Goal: Task Accomplishment & Management: Manage account settings

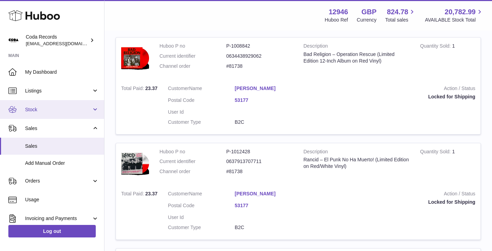
click at [41, 112] on span "Stock" at bounding box center [58, 109] width 66 height 7
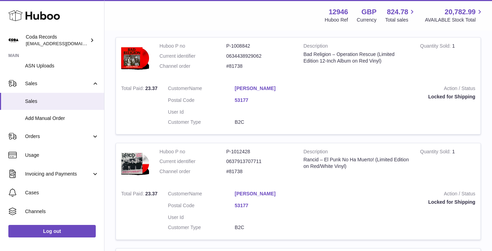
scroll to position [142, 0]
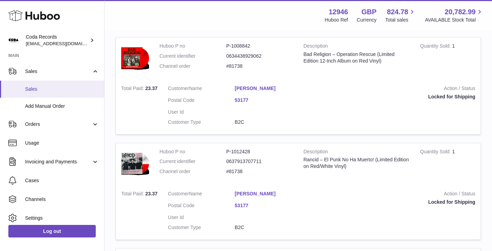
click at [50, 93] on link "Sales" at bounding box center [52, 89] width 104 height 17
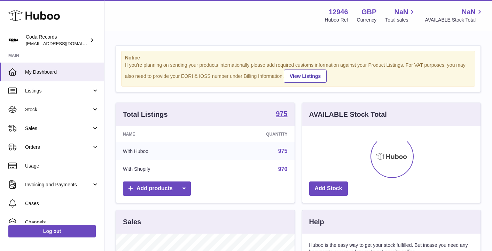
scroll to position [109, 178]
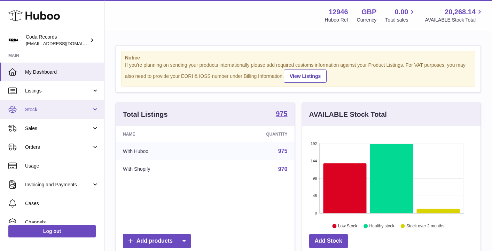
click at [75, 109] on span "Stock" at bounding box center [58, 109] width 66 height 7
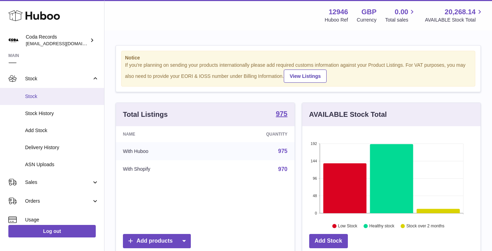
scroll to position [54, 0]
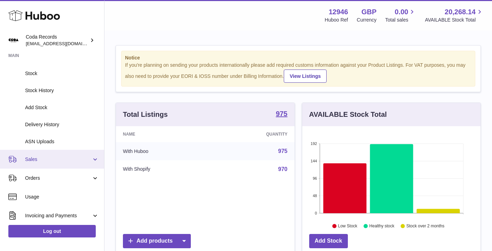
click at [71, 156] on span "Sales" at bounding box center [58, 159] width 66 height 7
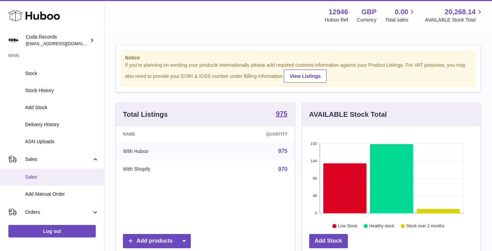
click at [66, 176] on span "Sales" at bounding box center [62, 177] width 74 height 7
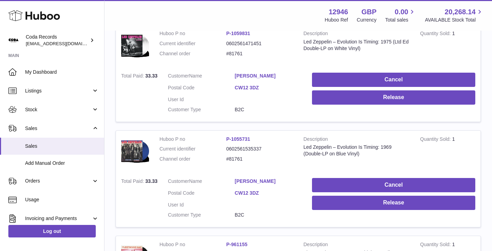
scroll to position [773, 0]
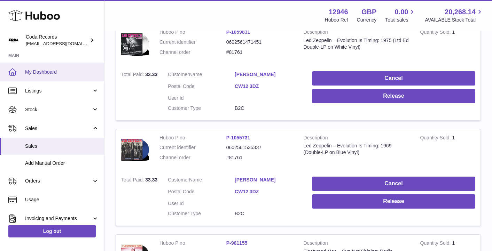
click at [46, 67] on link "My Dashboard" at bounding box center [52, 72] width 104 height 19
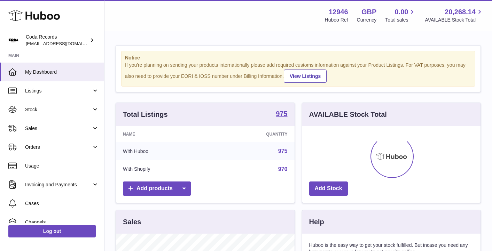
scroll to position [109, 178]
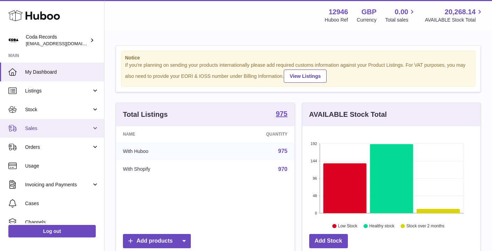
click at [61, 123] on link "Sales" at bounding box center [52, 128] width 104 height 19
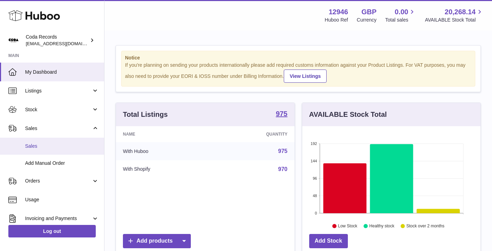
click at [59, 143] on span "Sales" at bounding box center [62, 146] width 74 height 7
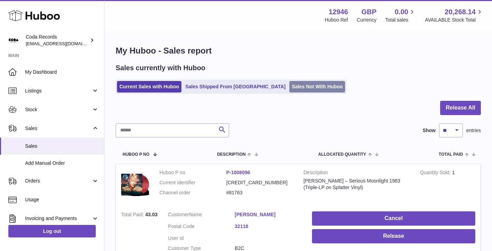
click at [289, 82] on link "Sales Not With Huboo" at bounding box center [317, 86] width 56 height 11
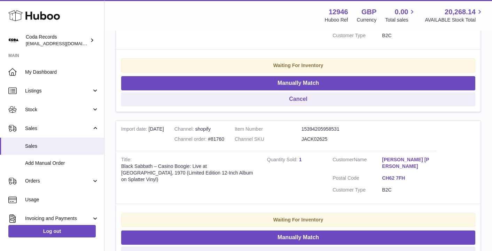
scroll to position [503, 0]
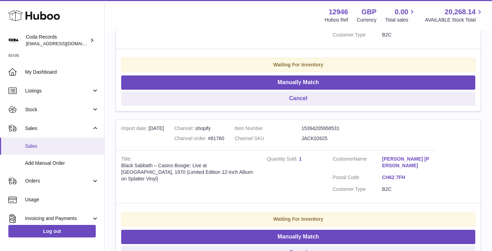
click at [46, 142] on link "Sales" at bounding box center [52, 146] width 104 height 17
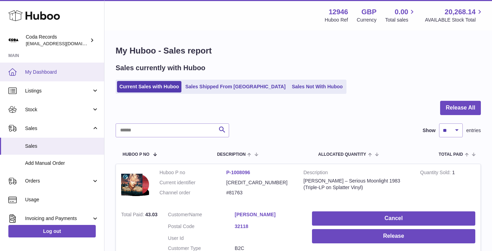
click at [48, 72] on span "My Dashboard" at bounding box center [62, 72] width 74 height 7
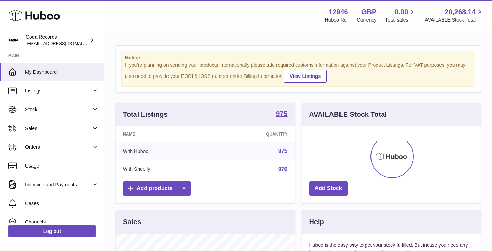
scroll to position [109, 178]
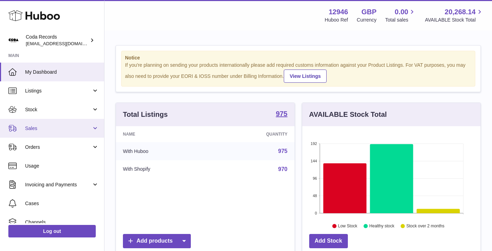
click at [57, 129] on span "Sales" at bounding box center [58, 128] width 66 height 7
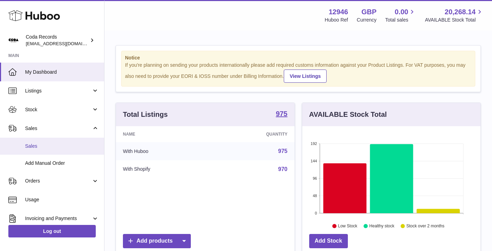
click at [55, 144] on span "Sales" at bounding box center [62, 146] width 74 height 7
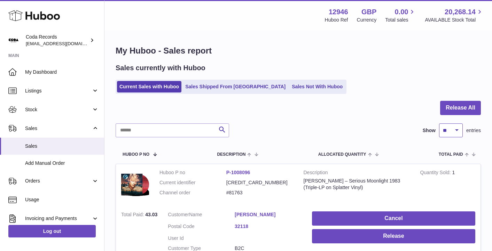
click at [457, 126] on select "** ** ** ***" at bounding box center [451, 130] width 24 height 14
select select "***"
click at [439, 123] on select "** ** ** ***" at bounding box center [451, 130] width 24 height 14
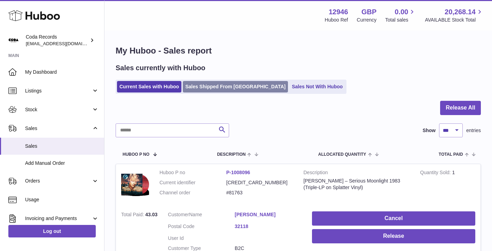
click at [212, 85] on link "Sales Shipped From Huboo" at bounding box center [235, 86] width 105 height 11
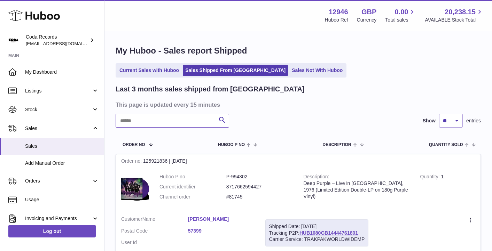
click at [144, 122] on input "text" at bounding box center [171, 121] width 113 height 14
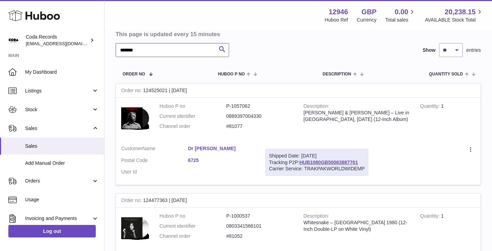
scroll to position [85, 0]
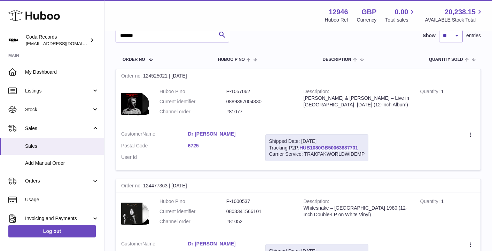
type input "*******"
click at [210, 131] on link "Dr [PERSON_NAME]" at bounding box center [221, 134] width 67 height 7
click at [375, 88] on div at bounding box center [246, 125] width 492 height 251
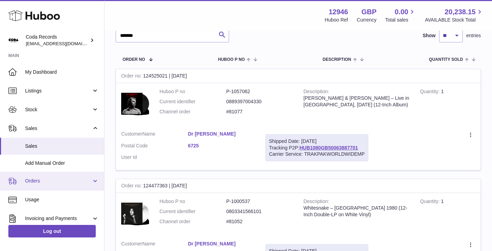
click at [39, 180] on span "Orders" at bounding box center [58, 181] width 66 height 7
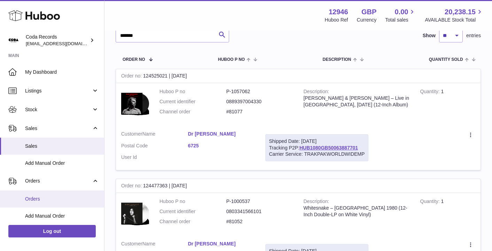
click at [44, 194] on link "Orders" at bounding box center [52, 199] width 104 height 17
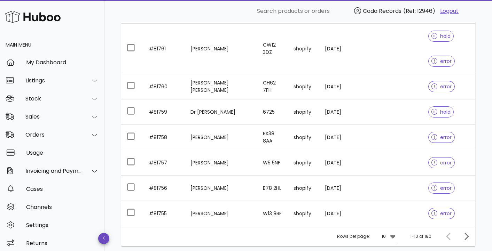
scroll to position [207, 0]
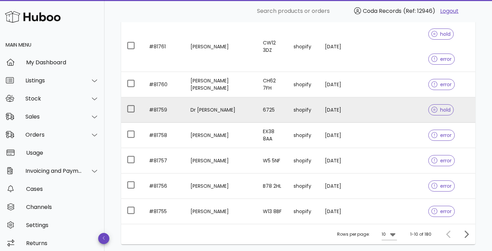
click at [207, 111] on td "Dr [PERSON_NAME]" at bounding box center [221, 109] width 73 height 25
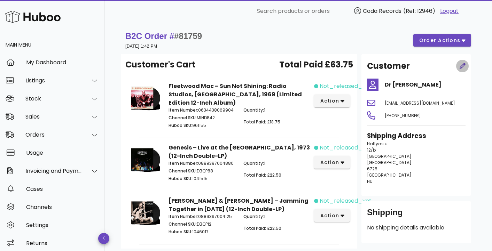
click at [462, 64] on icon "button" at bounding box center [462, 66] width 6 height 6
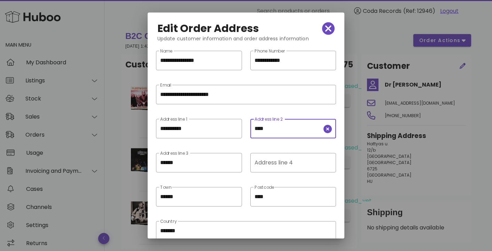
drag, startPoint x: 269, startPoint y: 128, endPoint x: 250, endPoint y: 127, distance: 18.1
click at [250, 127] on div "​ Address line 2 ****" at bounding box center [293, 128] width 86 height 19
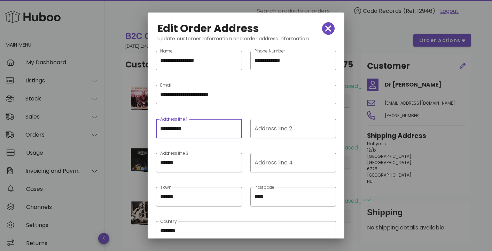
click at [223, 127] on input "**********" at bounding box center [199, 128] width 78 height 11
paste input "****"
click at [188, 129] on input "**********" at bounding box center [199, 128] width 78 height 11
type input "**********"
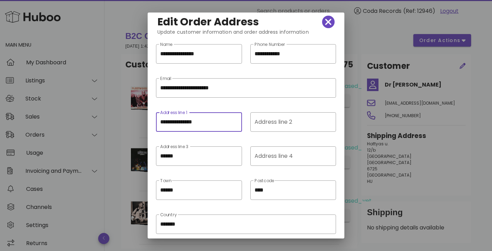
scroll to position [17, 0]
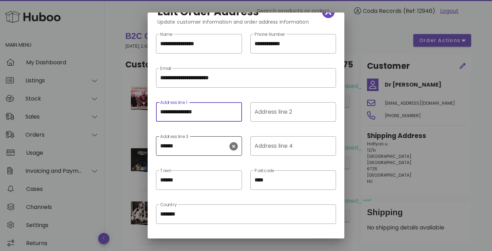
click at [235, 145] on icon "clear icon" at bounding box center [233, 146] width 8 height 8
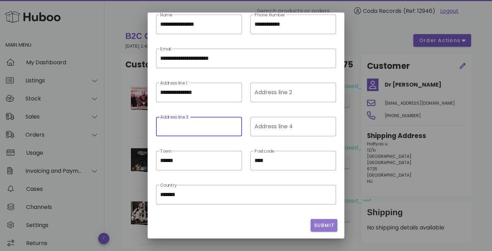
click at [327, 225] on span "Submit" at bounding box center [323, 225] width 21 height 7
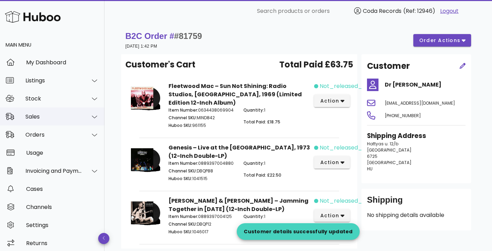
click at [69, 118] on div "Sales" at bounding box center [53, 116] width 57 height 7
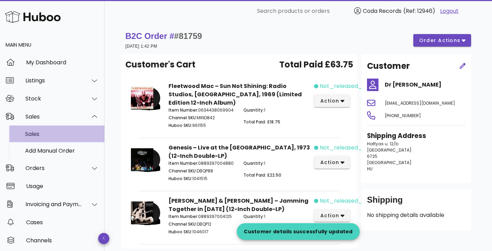
click at [66, 132] on div "Sales" at bounding box center [62, 134] width 74 height 7
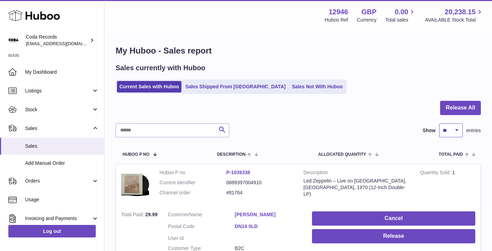
click at [445, 130] on select "** ** ** ***" at bounding box center [451, 130] width 24 height 14
select select "**"
click at [439, 123] on select "** ** ** ***" at bounding box center [451, 130] width 24 height 14
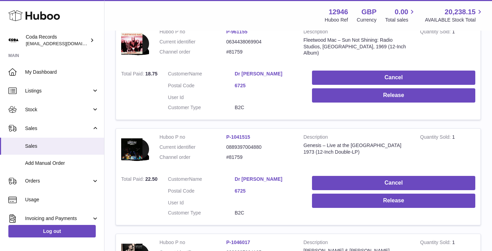
scroll to position [1091, 0]
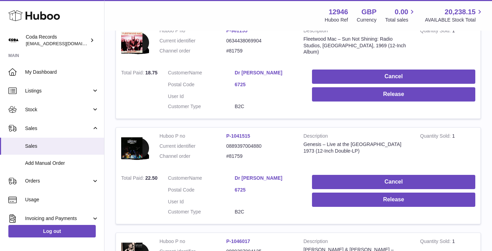
click at [256, 178] on link "Dr [PERSON_NAME]" at bounding box center [267, 178] width 67 height 7
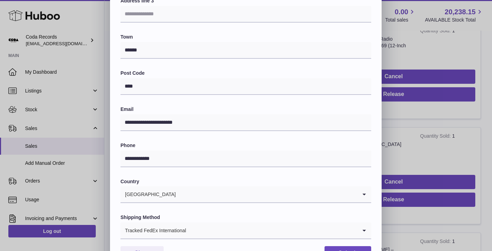
scroll to position [187, 0]
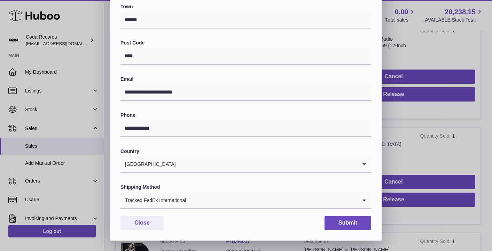
click at [481, 90] on div "**********" at bounding box center [246, 31] width 492 height 417
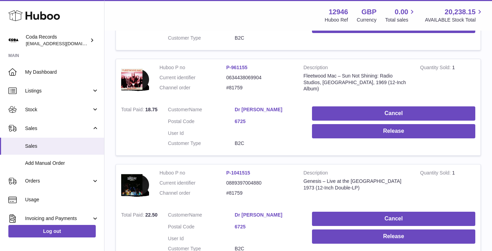
scroll to position [1055, 0]
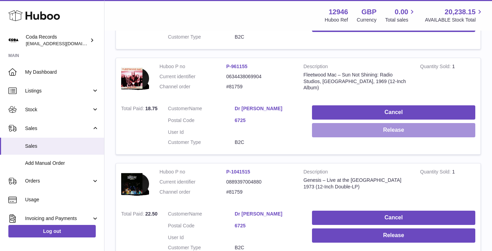
click at [400, 131] on button "Release" at bounding box center [393, 130] width 163 height 14
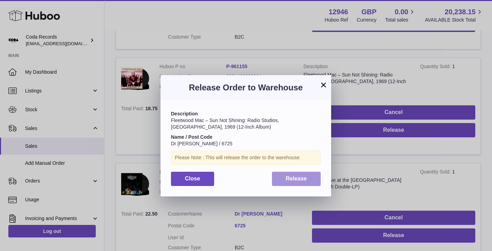
click at [299, 180] on span "Release" at bounding box center [296, 179] width 21 height 6
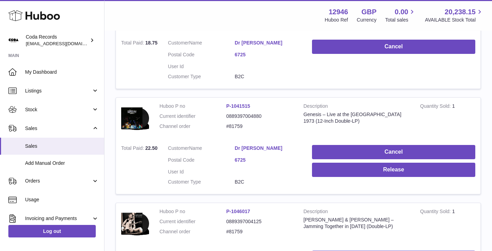
scroll to position [1134, 0]
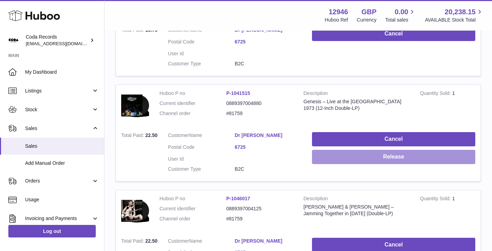
click at [354, 160] on button "Release" at bounding box center [393, 157] width 163 height 14
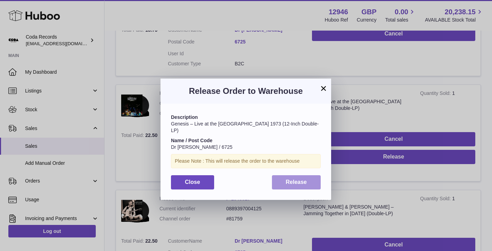
click at [288, 179] on span "Release" at bounding box center [296, 182] width 21 height 6
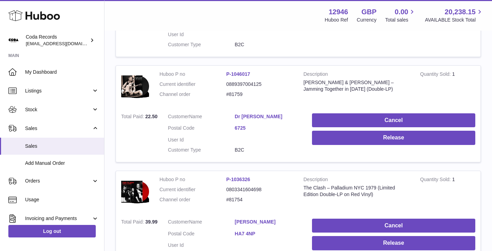
scroll to position [1267, 0]
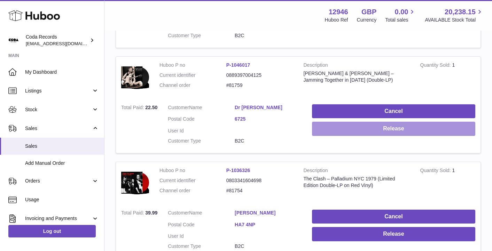
click at [353, 127] on button "Release" at bounding box center [393, 129] width 163 height 14
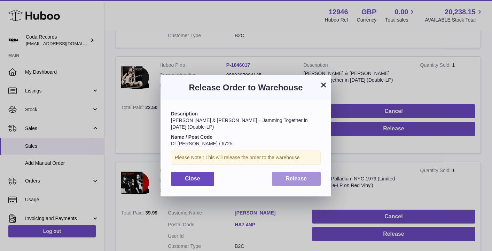
click at [290, 179] on span "Release" at bounding box center [296, 179] width 21 height 6
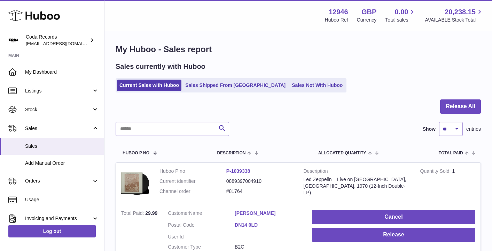
scroll to position [0, 0]
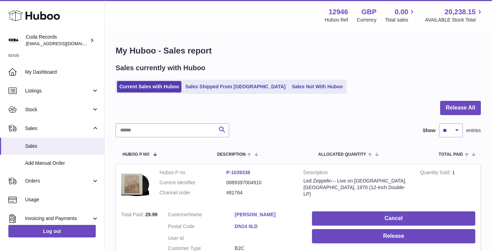
click at [216, 119] on div at bounding box center [297, 112] width 365 height 23
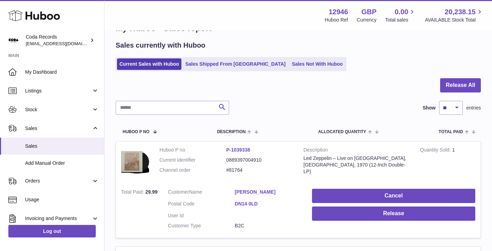
scroll to position [42, 0]
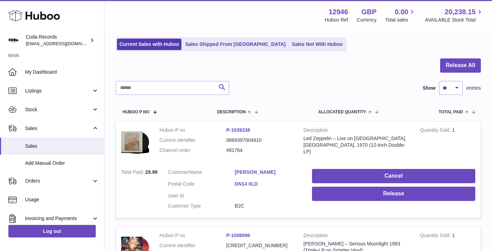
click at [266, 173] on link "Robert Youngman" at bounding box center [267, 172] width 67 height 7
click at [401, 114] on div at bounding box center [246, 125] width 492 height 251
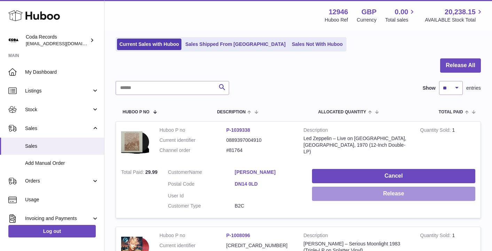
click at [387, 193] on button "Release" at bounding box center [393, 194] width 163 height 14
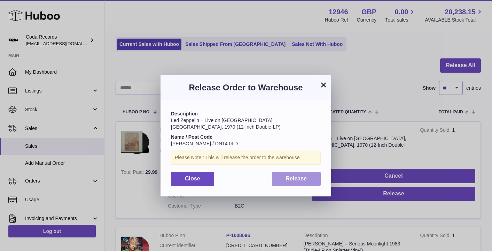
click at [302, 177] on span "Release" at bounding box center [296, 179] width 21 height 6
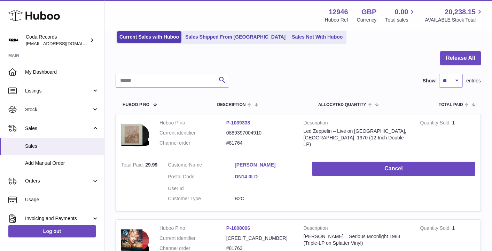
scroll to position [51, 0]
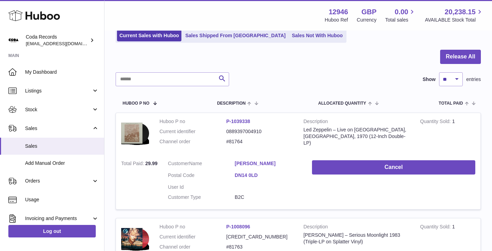
click at [351, 86] on div "Search Show ** ** ** *** entries" at bounding box center [297, 79] width 365 height 14
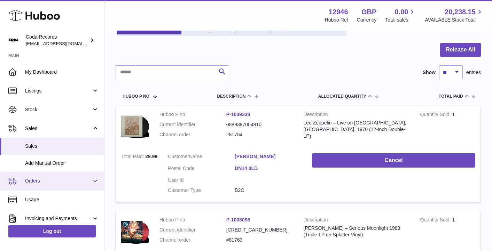
click at [54, 181] on span "Orders" at bounding box center [58, 181] width 66 height 7
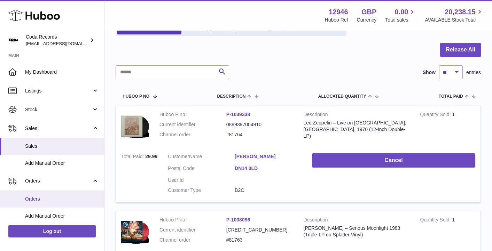
click at [55, 195] on link "Orders" at bounding box center [52, 199] width 104 height 17
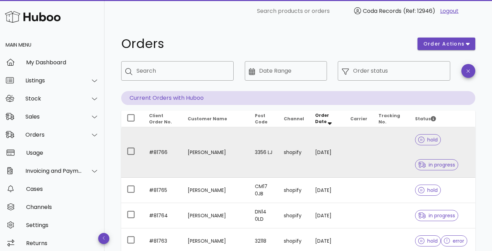
click at [208, 153] on td "[PERSON_NAME]" at bounding box center [215, 152] width 67 height 50
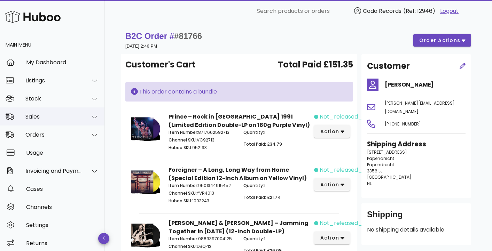
click at [51, 121] on div "Sales" at bounding box center [52, 116] width 104 height 18
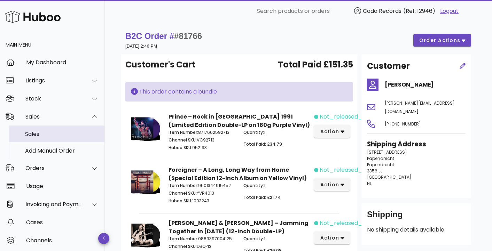
click at [52, 132] on div "Sales" at bounding box center [62, 134] width 74 height 7
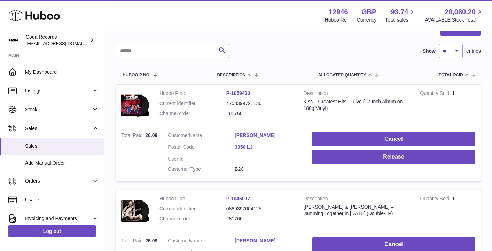
scroll to position [81, 0]
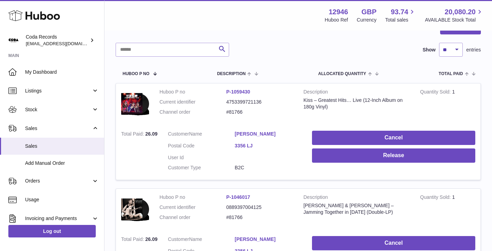
click at [260, 133] on link "[PERSON_NAME]" at bounding box center [267, 134] width 67 height 7
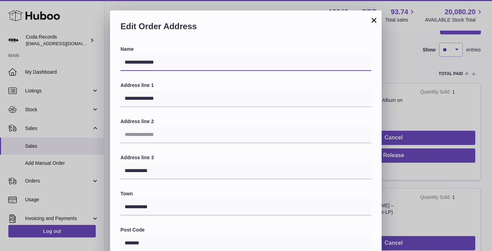
click at [222, 59] on input "**********" at bounding box center [245, 62] width 250 height 17
click at [405, 70] on div "**********" at bounding box center [246, 218] width 492 height 417
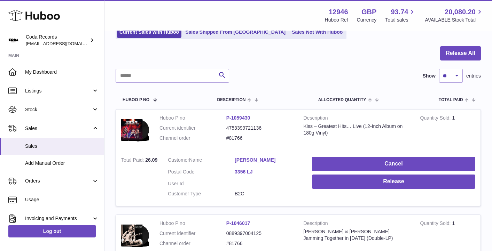
scroll to position [0, 0]
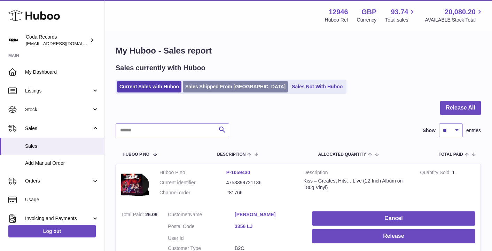
click at [190, 89] on link "Sales Shipped From [GEOGRAPHIC_DATA]" at bounding box center [235, 86] width 105 height 11
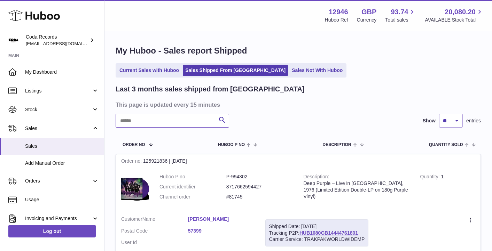
click at [164, 119] on input "text" at bounding box center [171, 121] width 113 height 14
paste input "**********"
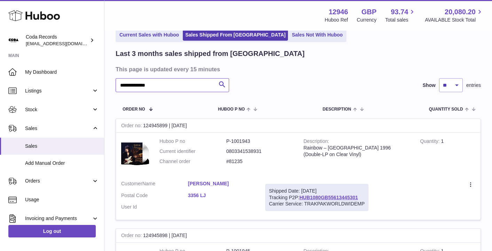
scroll to position [45, 0]
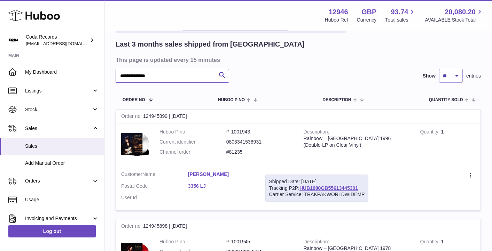
type input "**********"
click at [207, 172] on link "Ed Van der hel" at bounding box center [221, 174] width 67 height 7
click at [364, 77] on div at bounding box center [246, 125] width 492 height 251
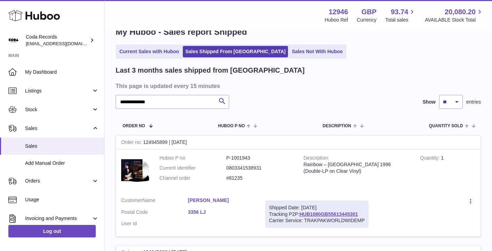
scroll to position [17, 0]
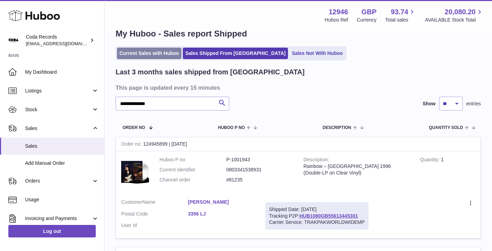
click at [135, 49] on link "Current Sales with Huboo" at bounding box center [149, 53] width 64 height 11
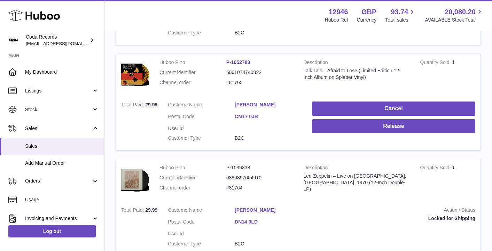
scroll to position [533, 0]
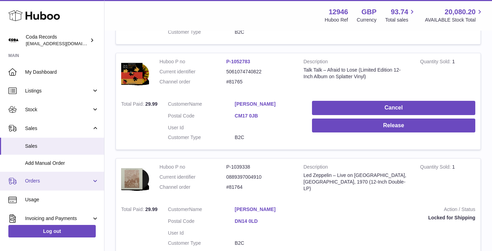
click at [51, 180] on span "Orders" at bounding box center [58, 181] width 66 height 7
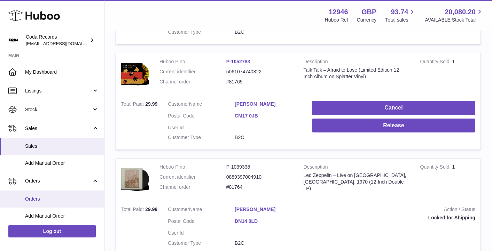
click at [53, 196] on span "Orders" at bounding box center [62, 199] width 74 height 7
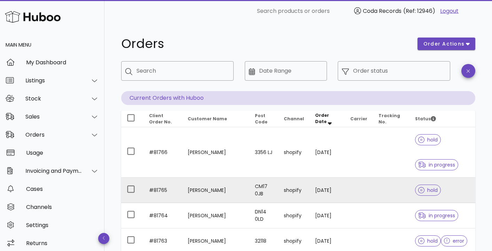
click at [211, 183] on td "[PERSON_NAME]" at bounding box center [215, 190] width 67 height 25
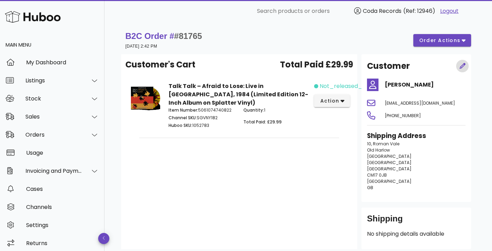
click at [463, 68] on icon "button" at bounding box center [462, 66] width 6 height 6
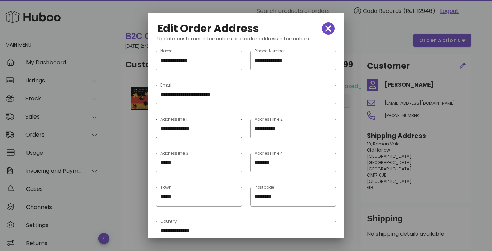
click at [167, 129] on input "**********" at bounding box center [199, 128] width 78 height 11
type input "**********"
click at [266, 130] on input "**********" at bounding box center [288, 128] width 68 height 11
click at [327, 162] on icon "clear icon" at bounding box center [327, 163] width 8 height 8
type input "******"
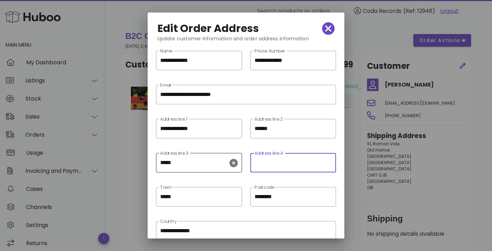
click at [231, 165] on icon "clear icon" at bounding box center [233, 163] width 8 height 8
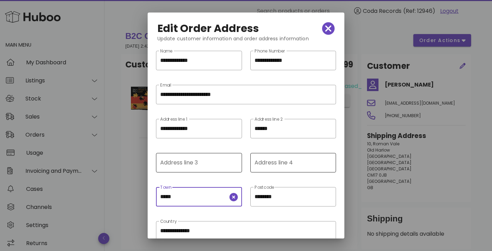
drag, startPoint x: 164, startPoint y: 196, endPoint x: 193, endPoint y: 196, distance: 29.2
click at [193, 196] on input "*****" at bounding box center [194, 196] width 68 height 11
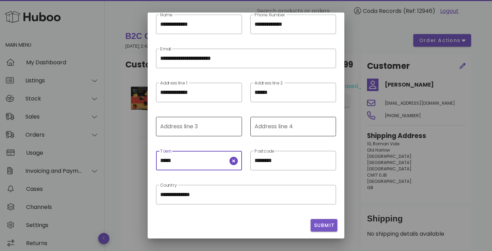
type input "*****"
click at [317, 222] on span "Submit" at bounding box center [323, 225] width 21 height 7
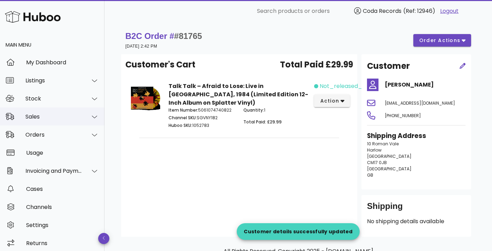
click at [58, 121] on div "Sales" at bounding box center [52, 116] width 104 height 18
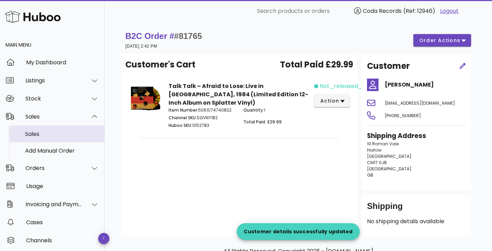
click at [58, 136] on div "Sales" at bounding box center [62, 134] width 74 height 7
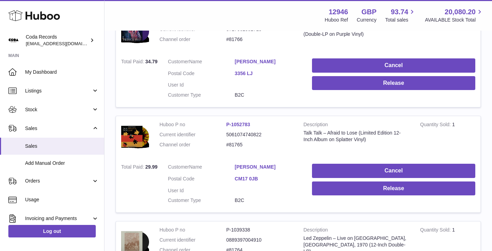
scroll to position [471, 0]
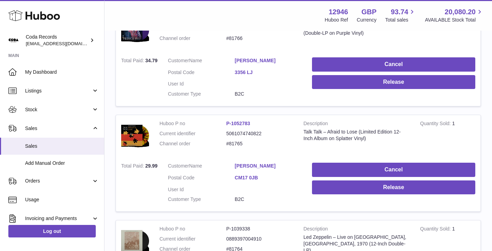
click at [258, 165] on link "[PERSON_NAME]" at bounding box center [267, 166] width 67 height 7
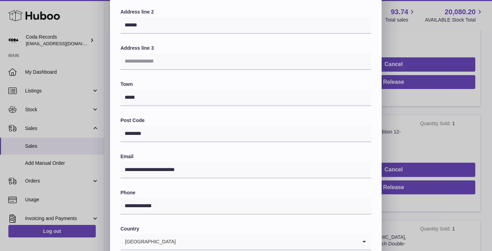
scroll to position [117, 0]
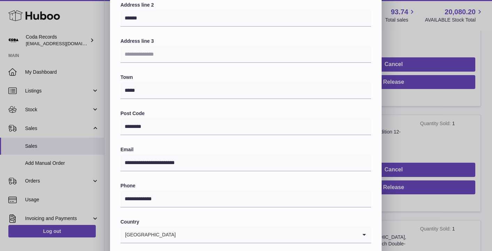
click at [442, 132] on div "**********" at bounding box center [246, 102] width 492 height 417
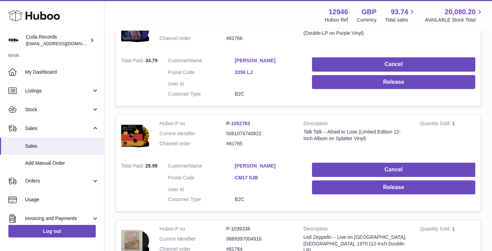
scroll to position [0, 0]
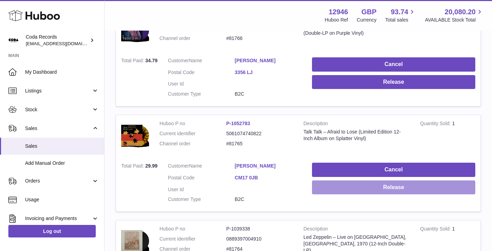
click at [400, 190] on button "Release" at bounding box center [393, 188] width 163 height 14
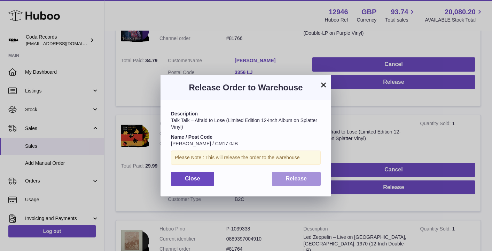
click at [286, 176] on span "Release" at bounding box center [296, 179] width 21 height 6
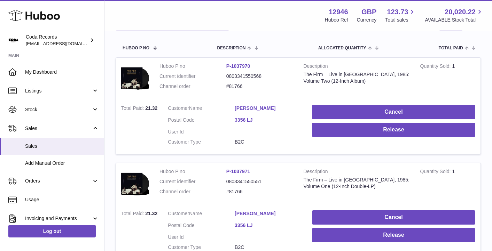
scroll to position [120, 0]
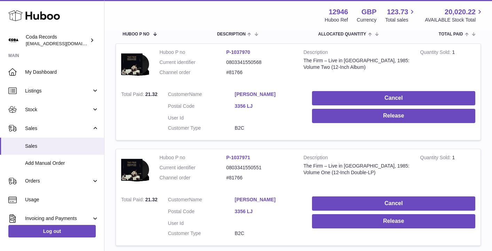
click at [249, 95] on link "[PERSON_NAME]" at bounding box center [267, 94] width 67 height 7
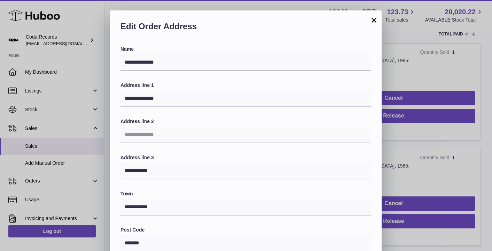
click at [373, 23] on button "×" at bounding box center [373, 20] width 8 height 8
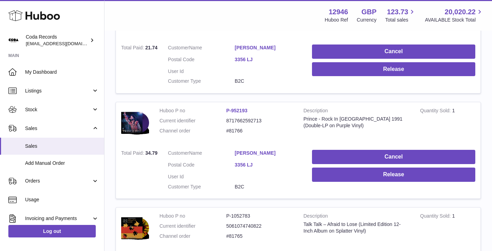
scroll to position [591, 0]
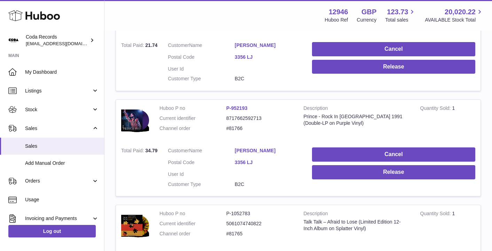
click at [250, 148] on link "Ed Van der Hel" at bounding box center [267, 151] width 67 height 7
click at [413, 124] on div at bounding box center [246, 125] width 492 height 251
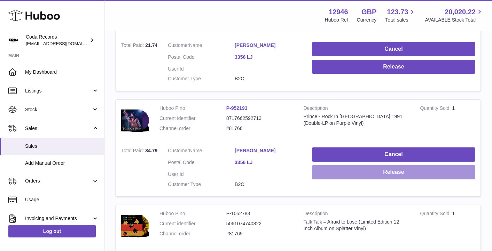
click at [390, 174] on button "Release" at bounding box center [393, 172] width 163 height 14
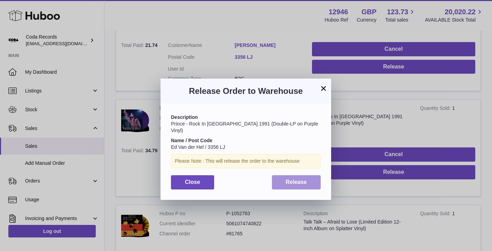
click at [287, 179] on span "Release" at bounding box center [296, 182] width 21 height 6
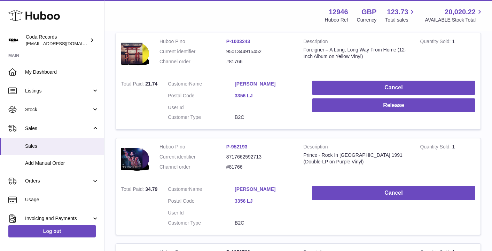
scroll to position [530, 0]
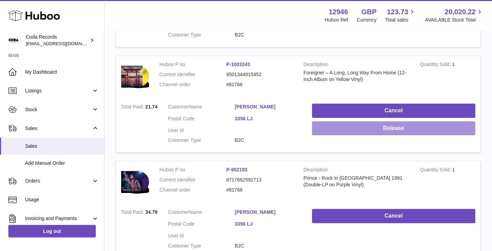
click at [362, 126] on button "Release" at bounding box center [393, 128] width 163 height 14
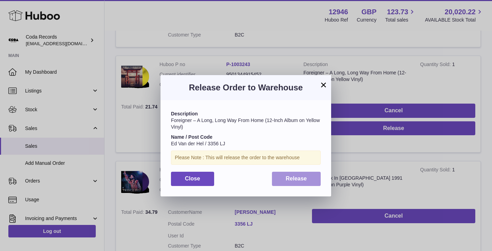
click at [303, 174] on button "Release" at bounding box center [296, 179] width 49 height 14
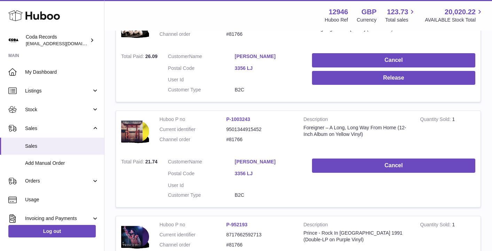
scroll to position [384, 0]
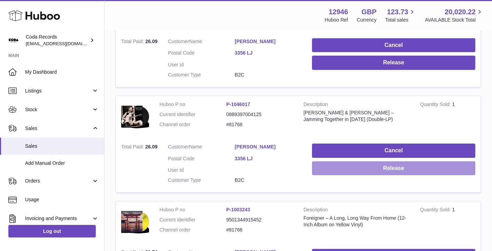
click at [320, 173] on button "Release" at bounding box center [393, 168] width 163 height 14
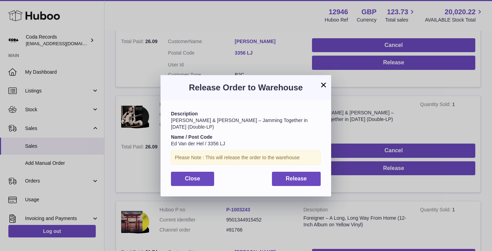
click at [294, 186] on div "Description Duane Allman & Eric Clapton – Jamming Together in 1970 (Double-LP) …" at bounding box center [245, 148] width 170 height 96
click at [295, 181] on span "Release" at bounding box center [296, 179] width 21 height 6
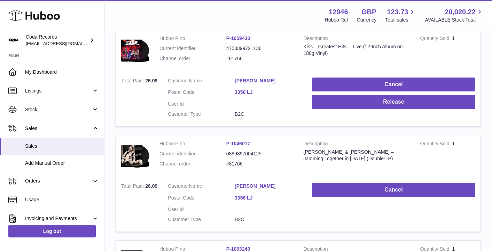
scroll to position [326, 0]
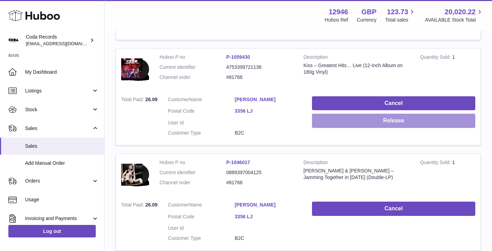
click at [327, 119] on button "Release" at bounding box center [393, 121] width 163 height 14
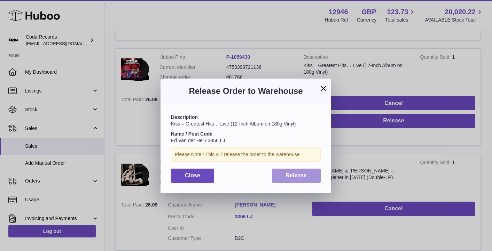
click at [290, 175] on span "Release" at bounding box center [296, 176] width 21 height 6
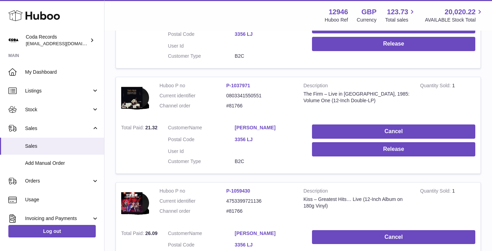
scroll to position [154, 0]
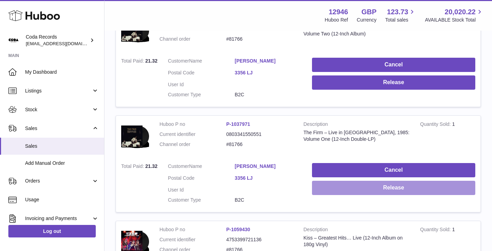
click at [362, 190] on button "Release" at bounding box center [393, 188] width 163 height 14
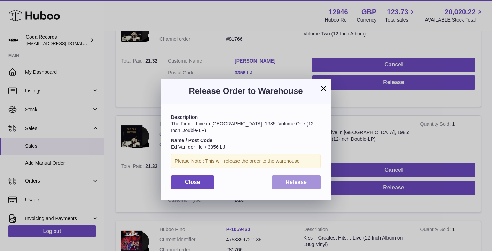
click at [287, 179] on span "Release" at bounding box center [296, 182] width 21 height 6
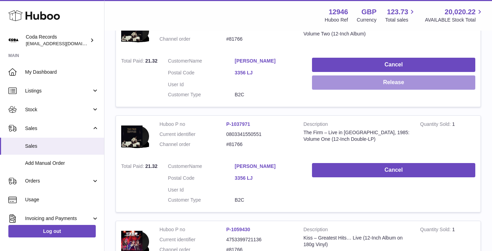
click at [378, 85] on button "Release" at bounding box center [393, 82] width 163 height 14
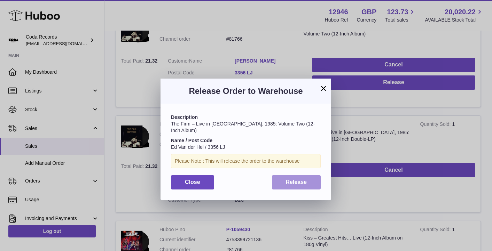
click at [294, 175] on button "Release" at bounding box center [296, 182] width 49 height 14
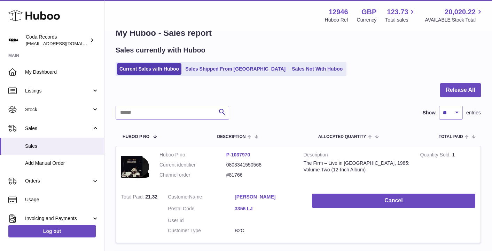
scroll to position [0, 0]
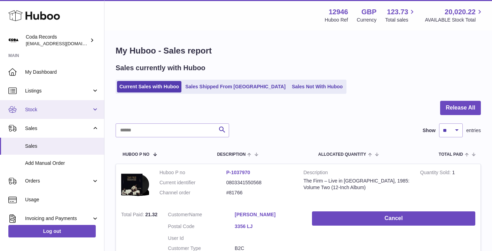
click at [43, 112] on span "Stock" at bounding box center [58, 109] width 66 height 7
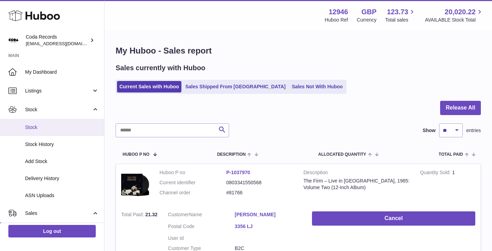
click at [57, 127] on span "Stock" at bounding box center [62, 127] width 74 height 7
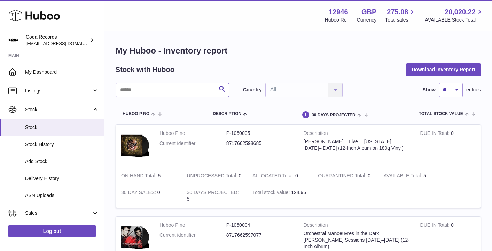
click at [180, 89] on input "text" at bounding box center [171, 90] width 113 height 14
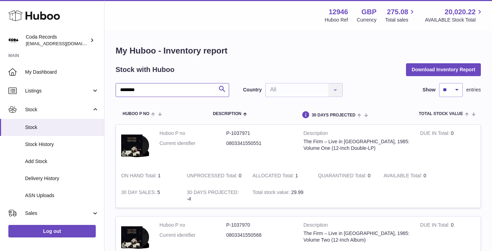
type input "********"
